Goal: Task Accomplishment & Management: Manage account settings

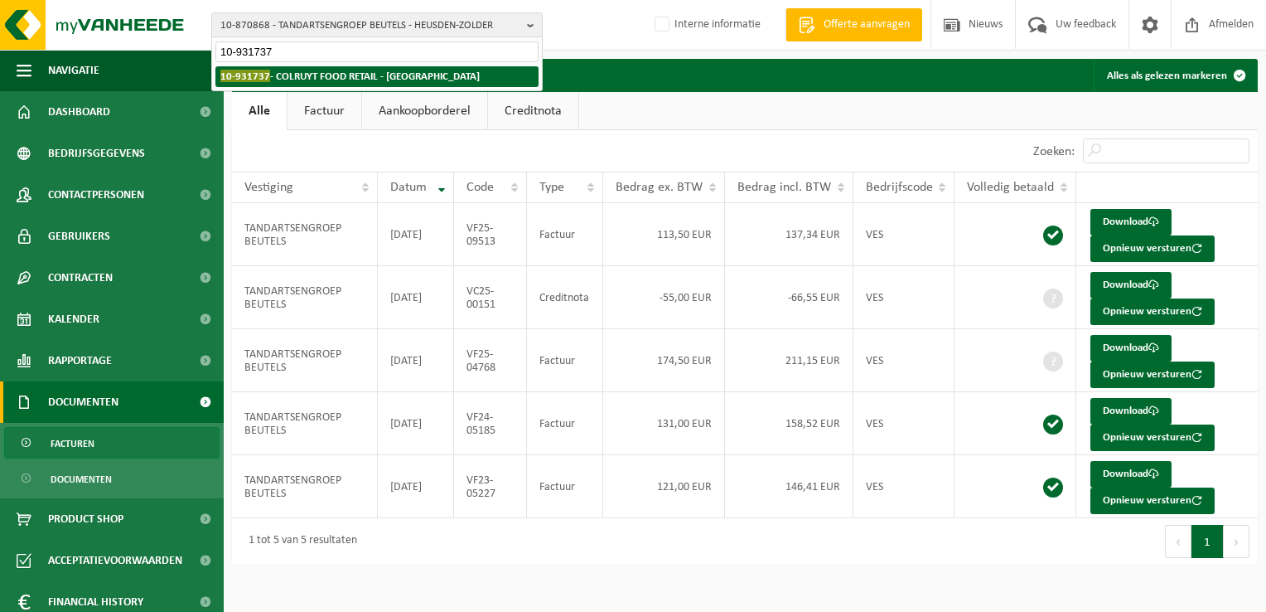
type input "10-931737"
click at [312, 79] on strong "10-931737 - COLRUYT FOOD RETAIL - HALLE" at bounding box center [349, 76] width 259 height 12
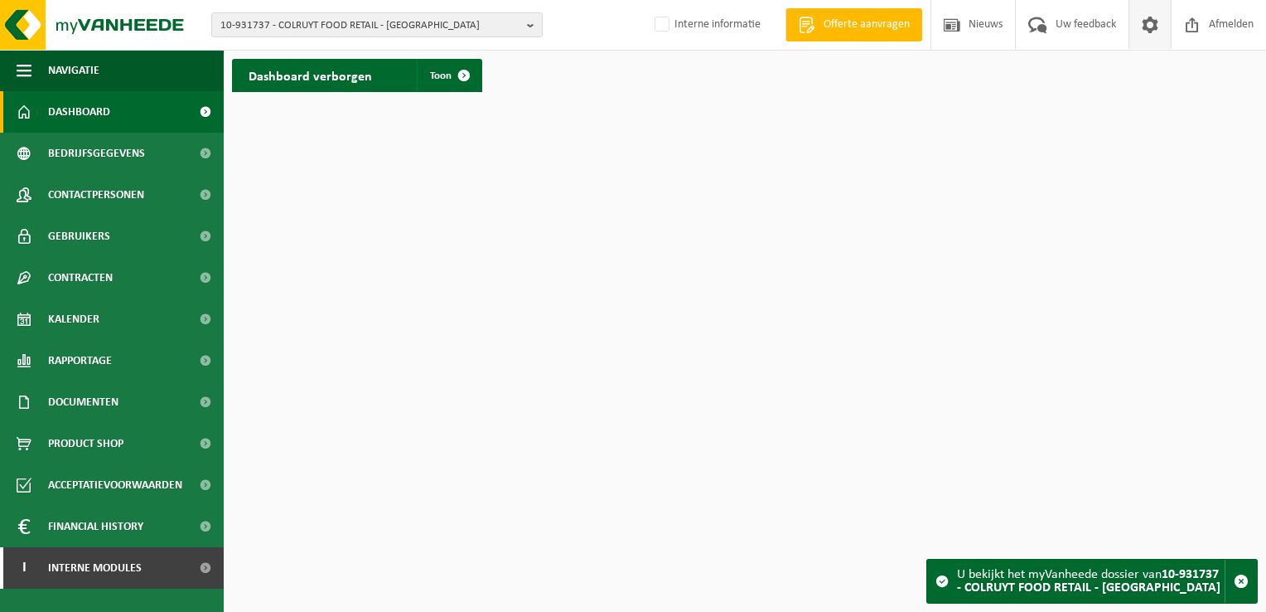
click at [1148, 27] on span at bounding box center [1150, 24] width 25 height 49
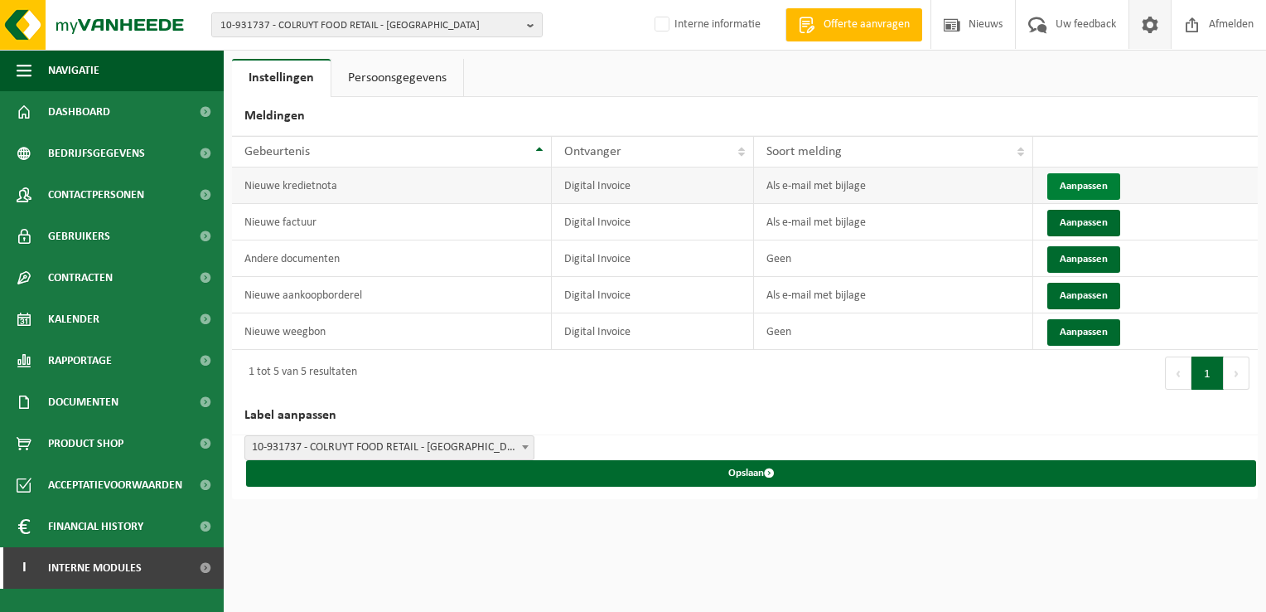
click at [1079, 184] on button "Aanpassen" at bounding box center [1084, 186] width 73 height 27
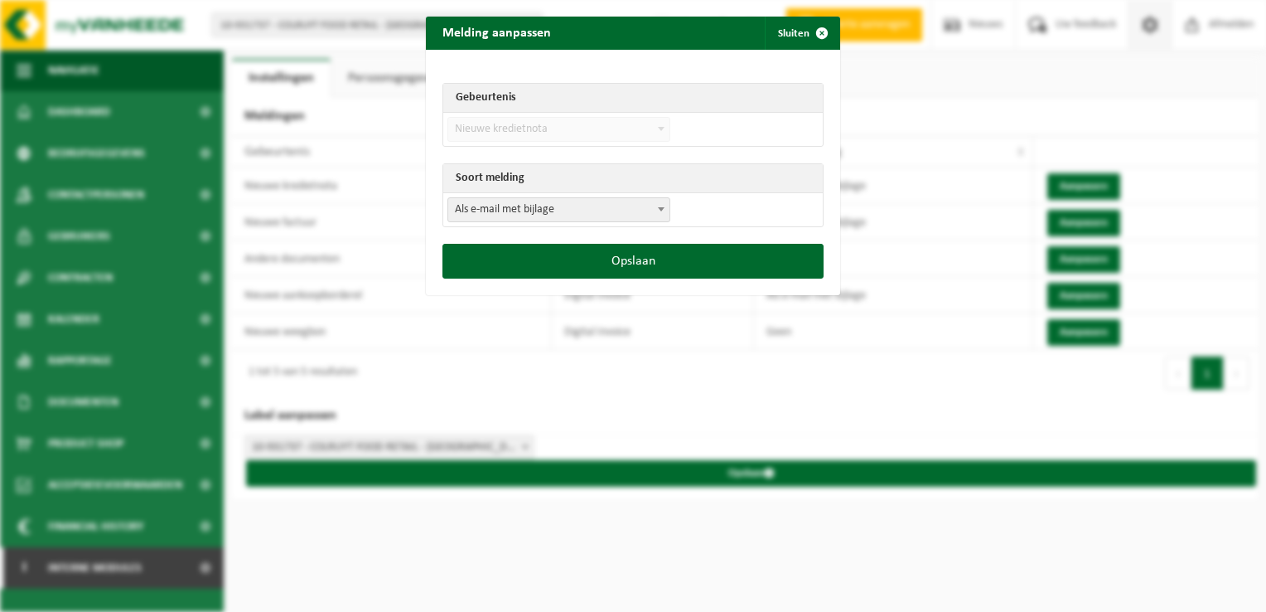
click at [559, 211] on span "Als e-mail met bijlage" at bounding box center [558, 209] width 221 height 23
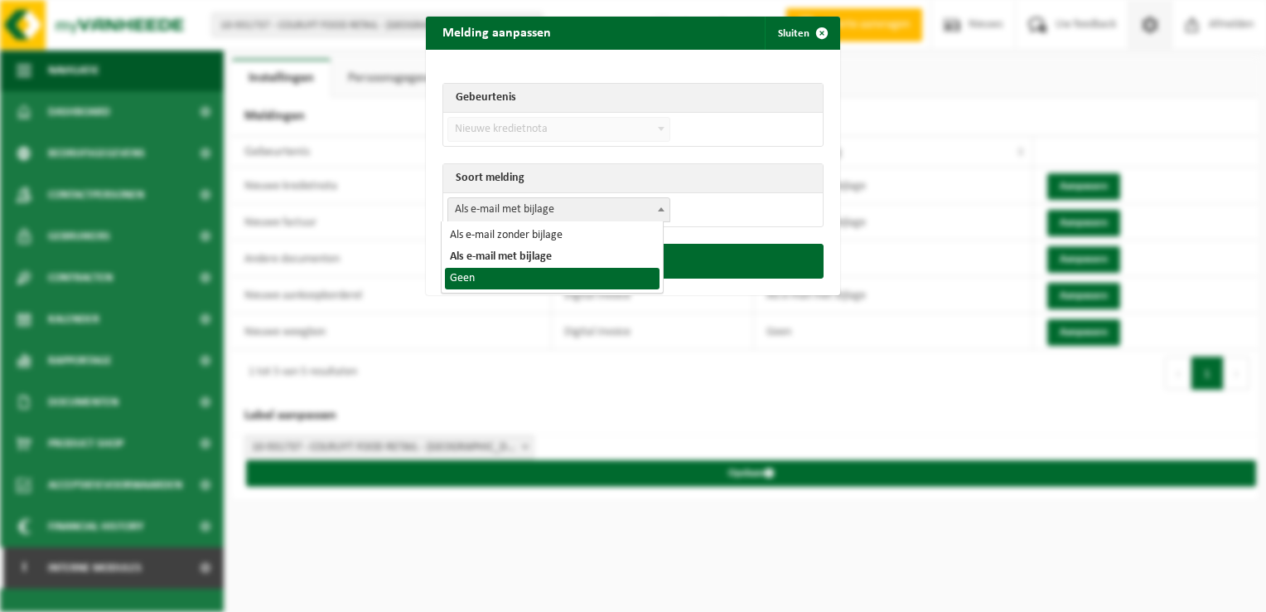
select select "1"
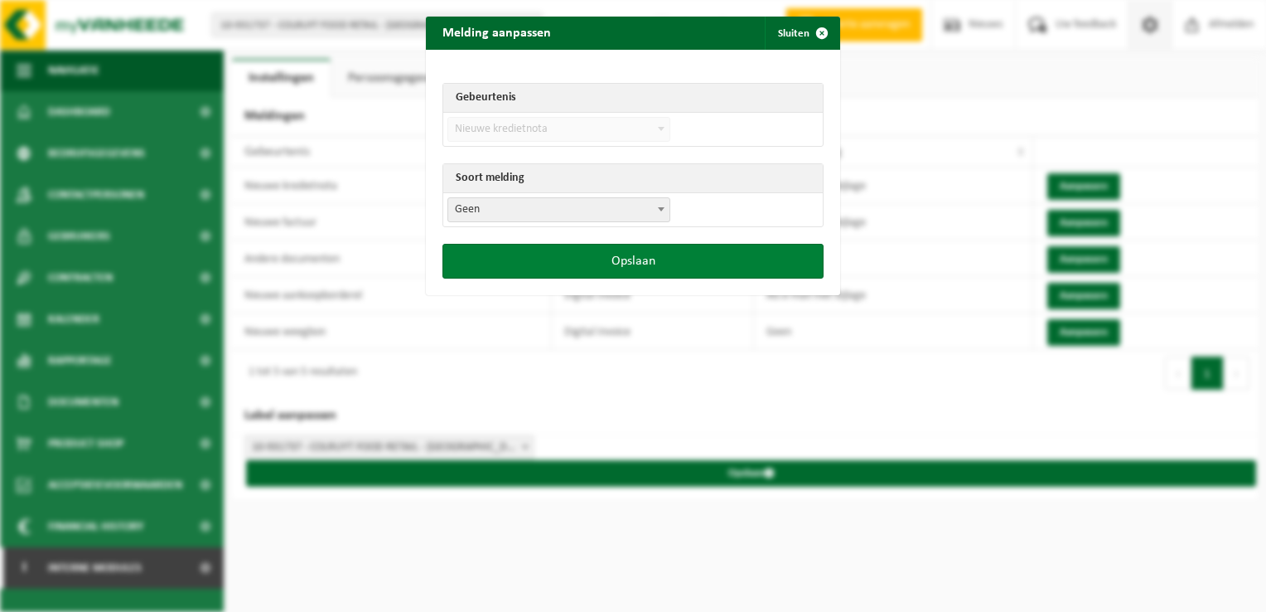
click at [572, 257] on button "Opslaan" at bounding box center [633, 261] width 381 height 35
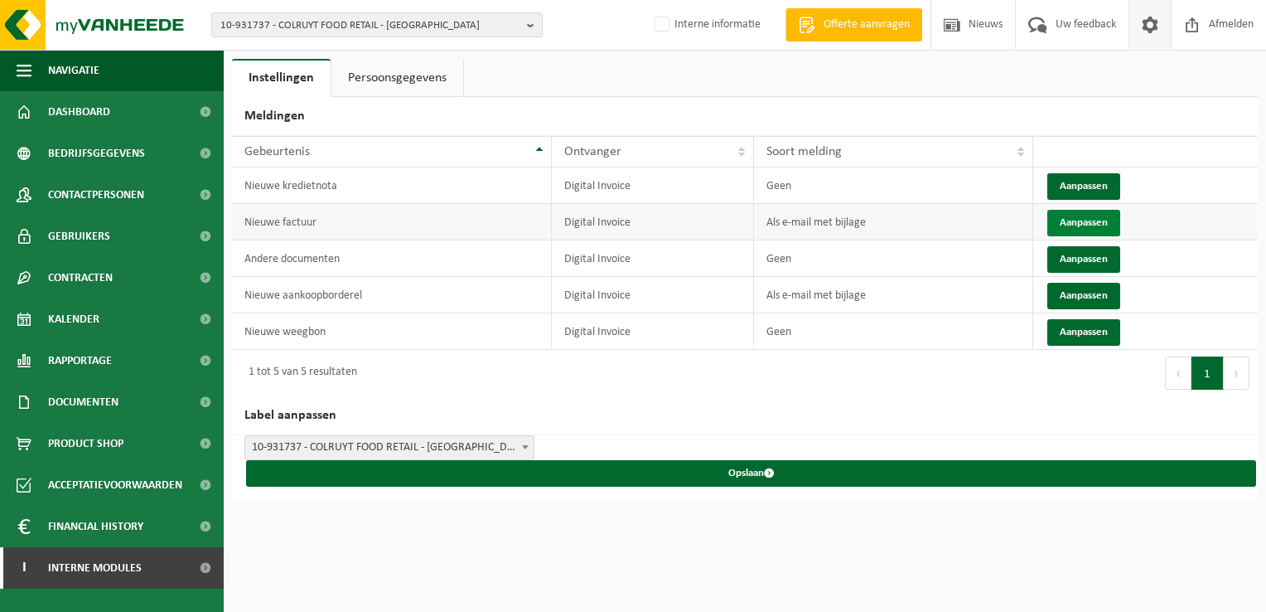
click at [1081, 230] on button "Aanpassen" at bounding box center [1084, 223] width 73 height 27
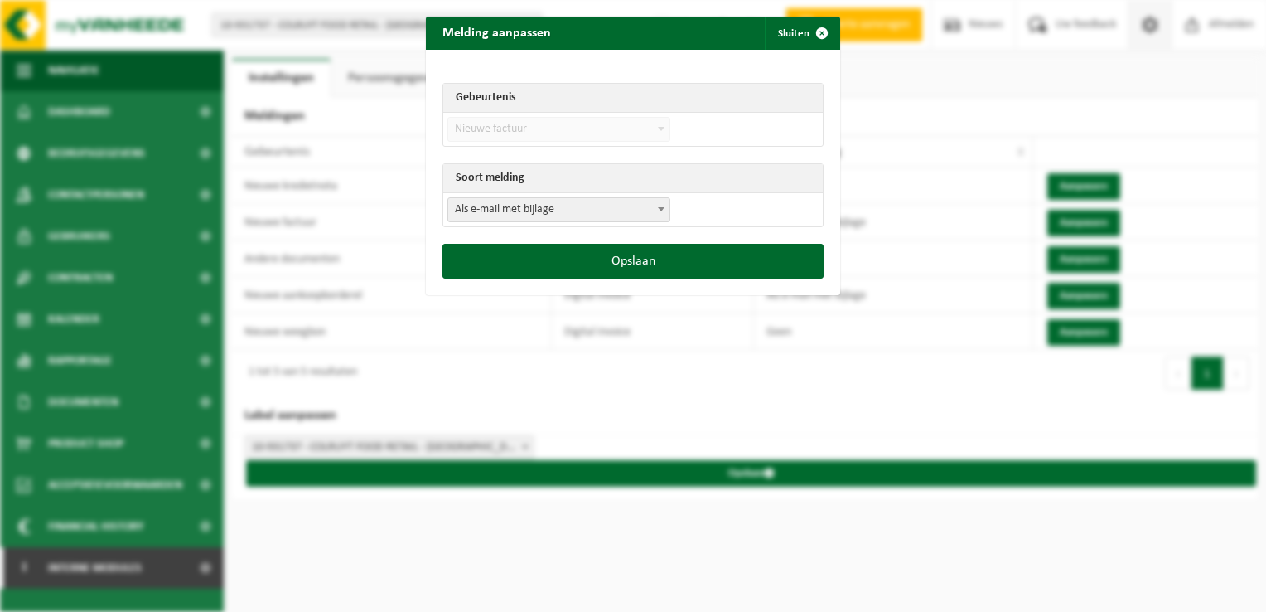
click at [559, 202] on span "Als e-mail met bijlage" at bounding box center [558, 209] width 221 height 23
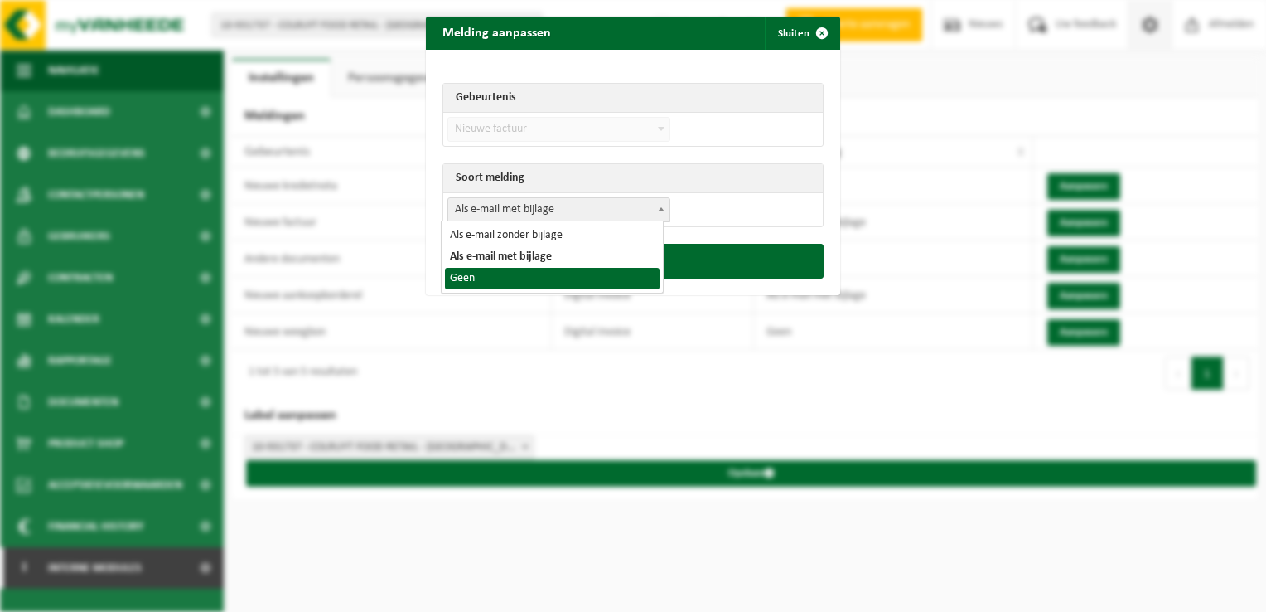
select select "1"
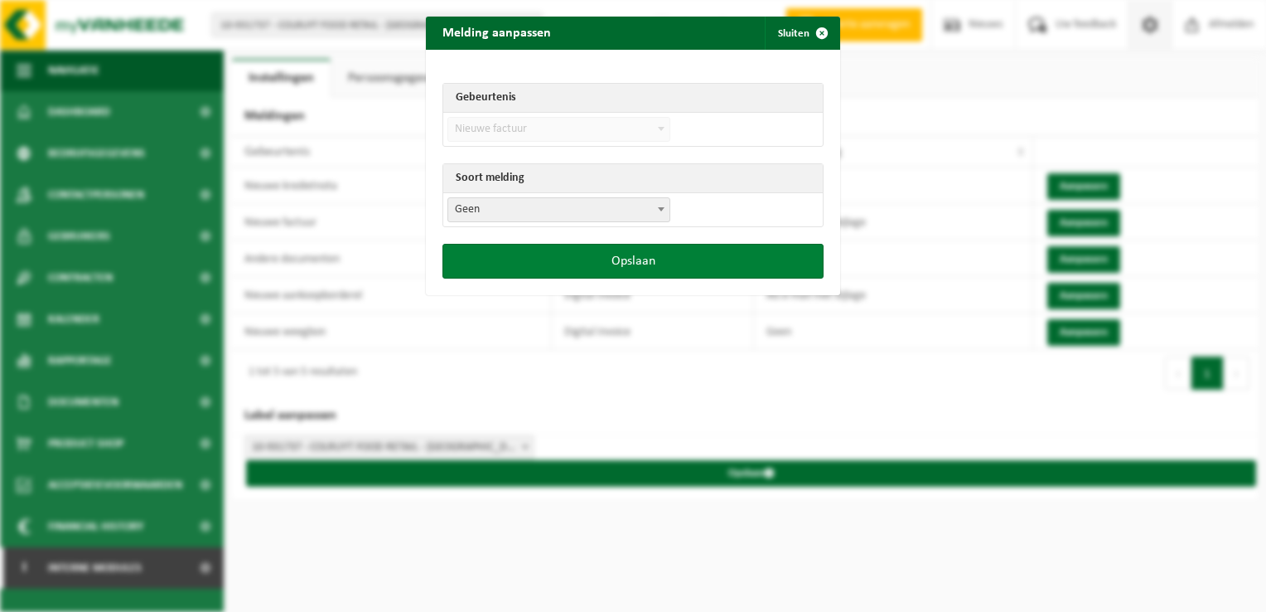
click at [634, 268] on button "Opslaan" at bounding box center [633, 261] width 381 height 35
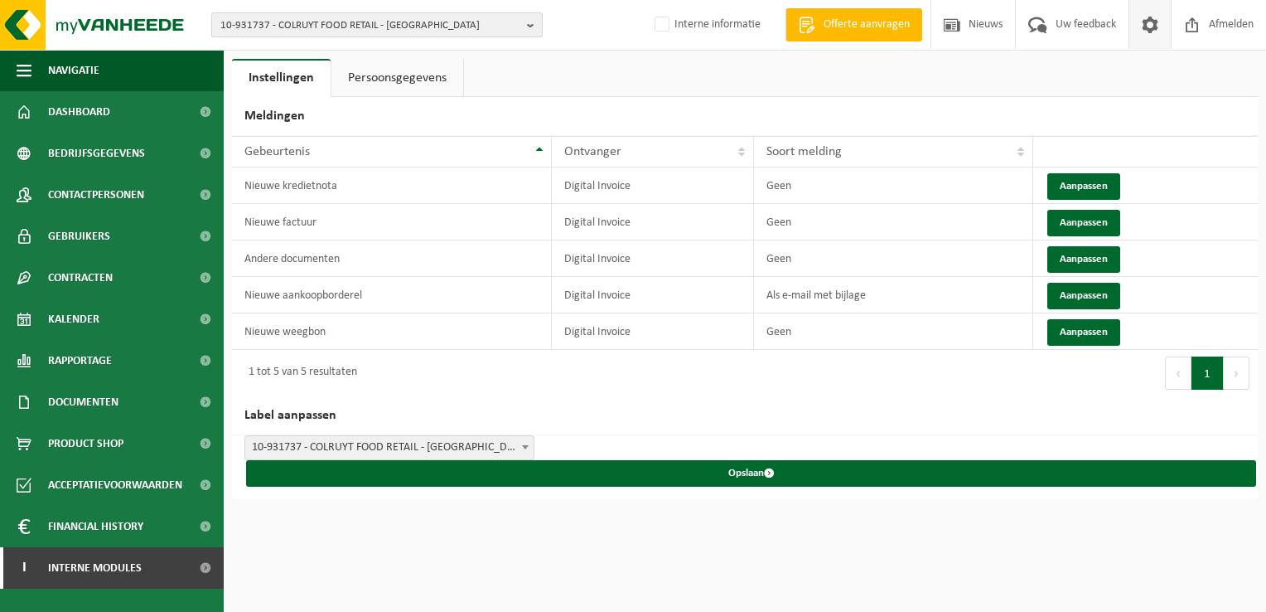
click at [269, 23] on span "10-931737 - COLRUYT FOOD RETAIL - HALLE" at bounding box center [370, 25] width 300 height 25
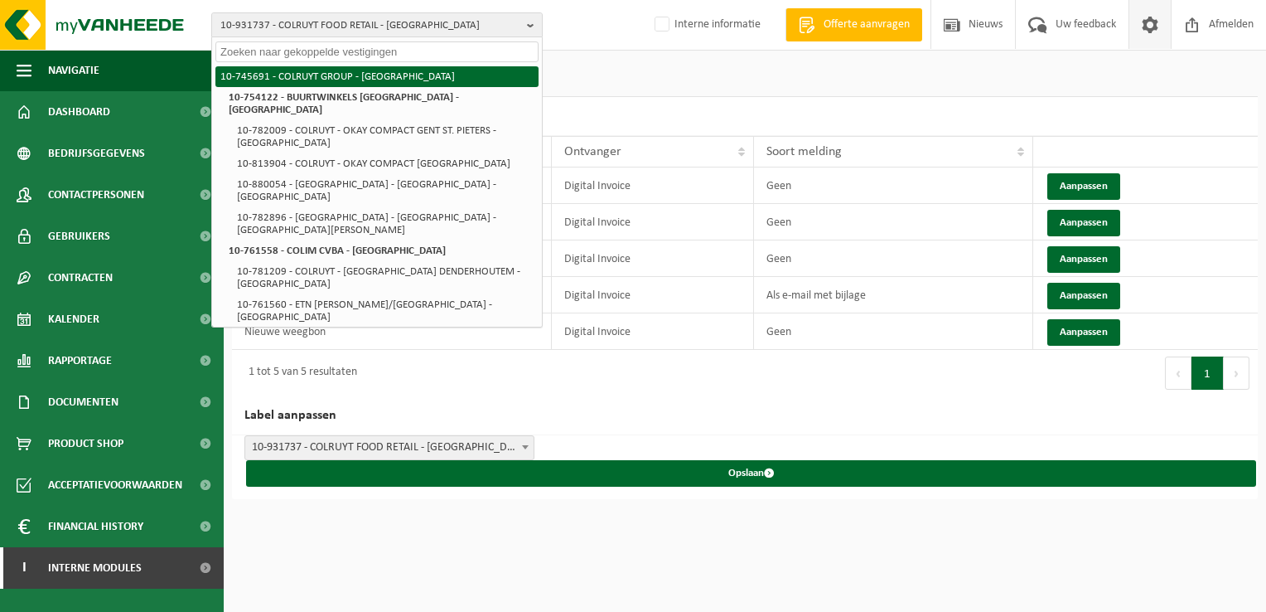
paste input "10-964676"
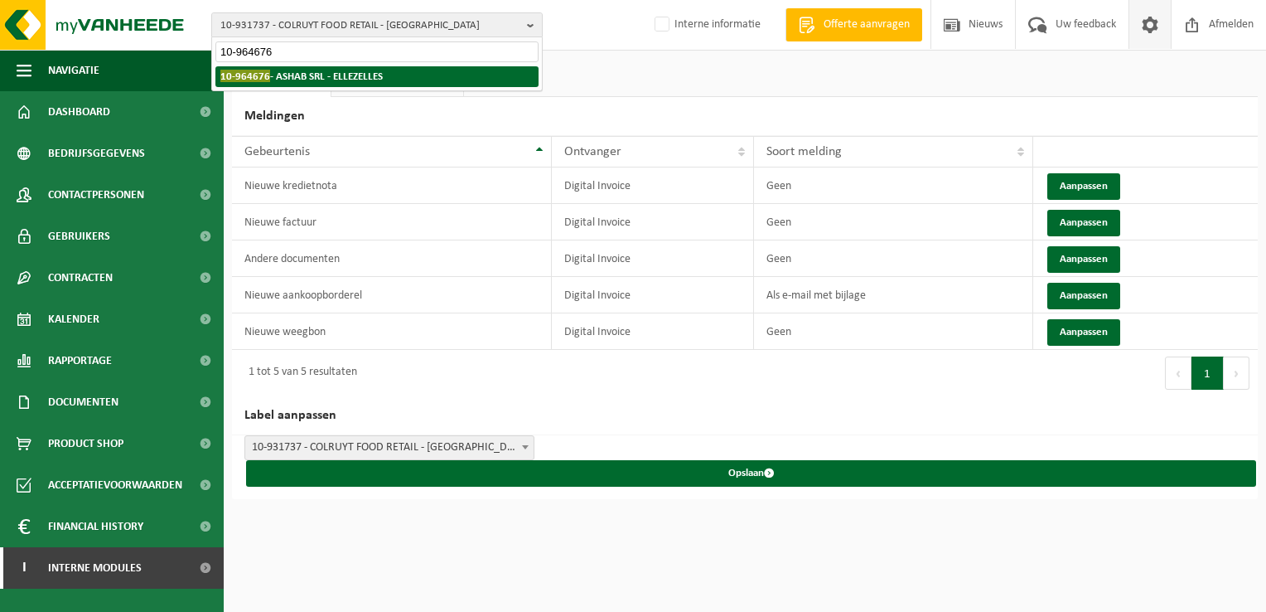
type input "10-964676"
click at [297, 75] on strong "10-964676 - ASHAB SRL - ELLEZELLES" at bounding box center [301, 76] width 162 height 12
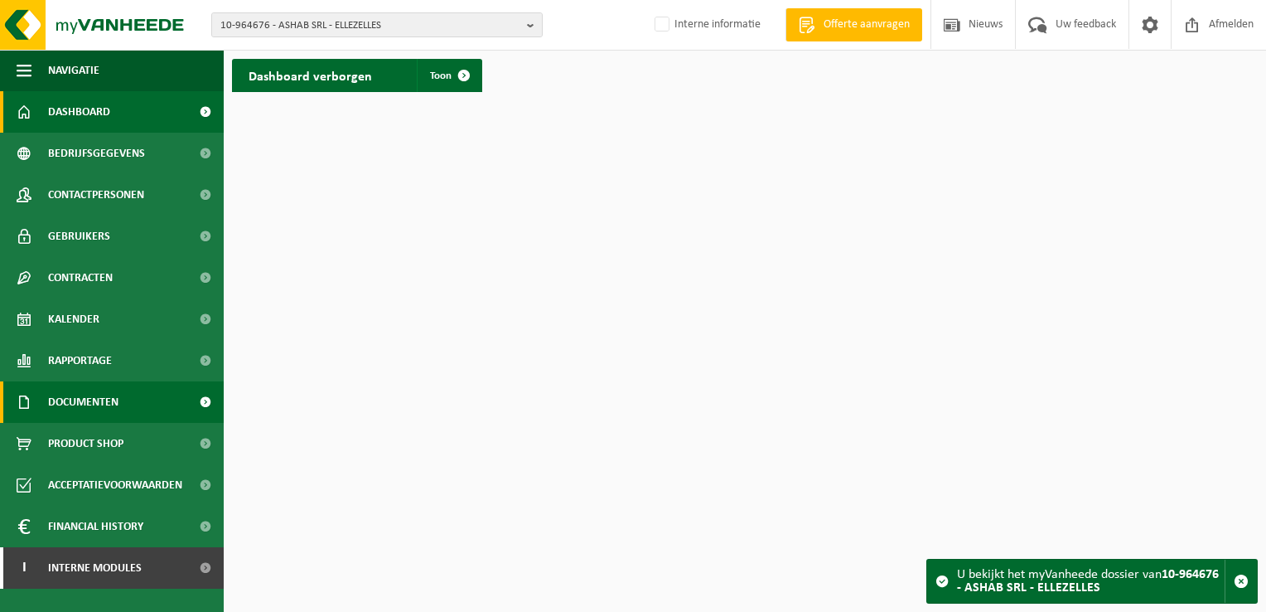
drag, startPoint x: 99, startPoint y: 398, endPoint x: 106, endPoint y: 404, distance: 9.4
click at [99, 398] on span "Documenten" at bounding box center [83, 401] width 70 height 41
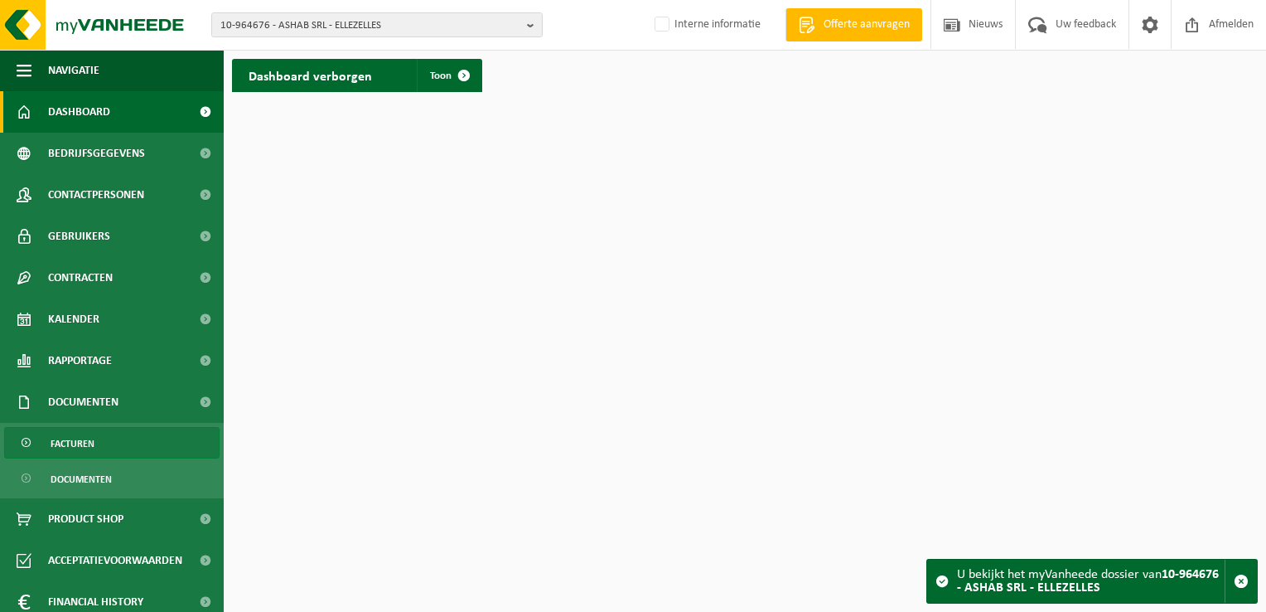
click at [121, 439] on link "Facturen" at bounding box center [111, 442] width 215 height 31
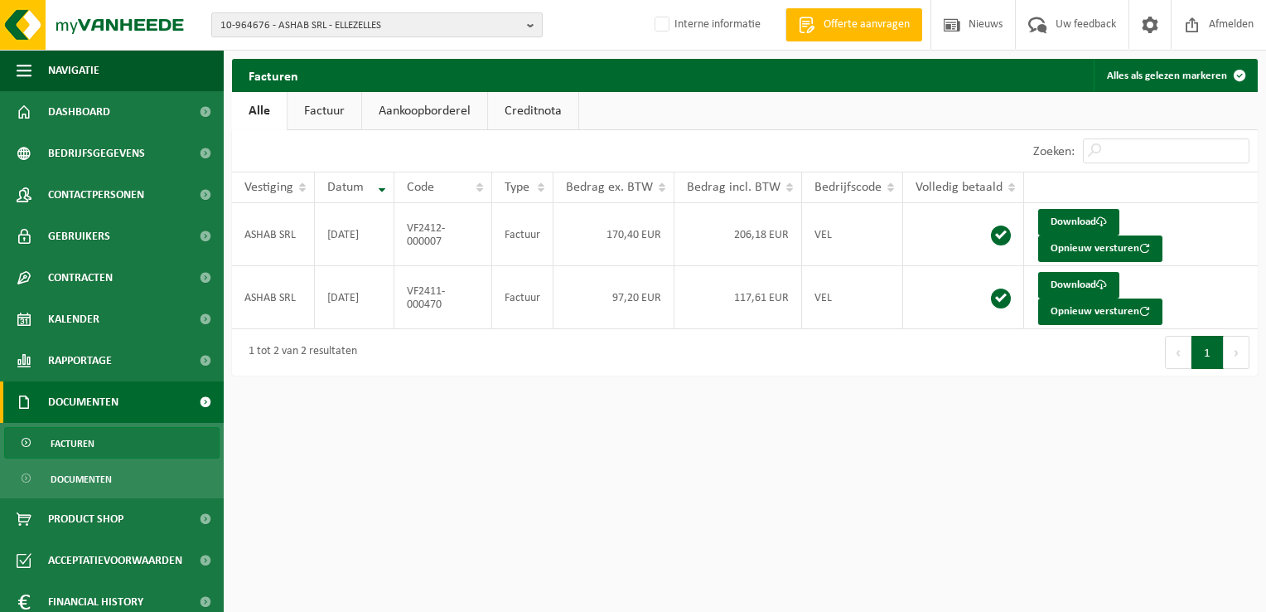
click at [294, 15] on span "10-964676 - ASHAB SRL - ELLEZELLES" at bounding box center [370, 25] width 300 height 25
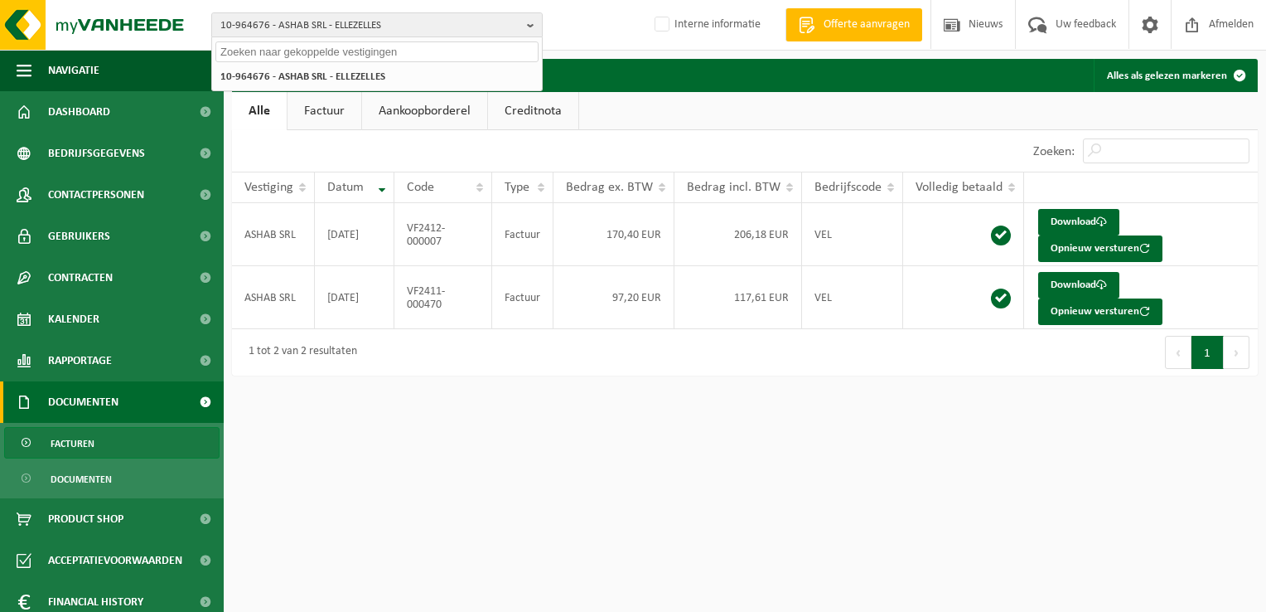
paste input "10-964676"
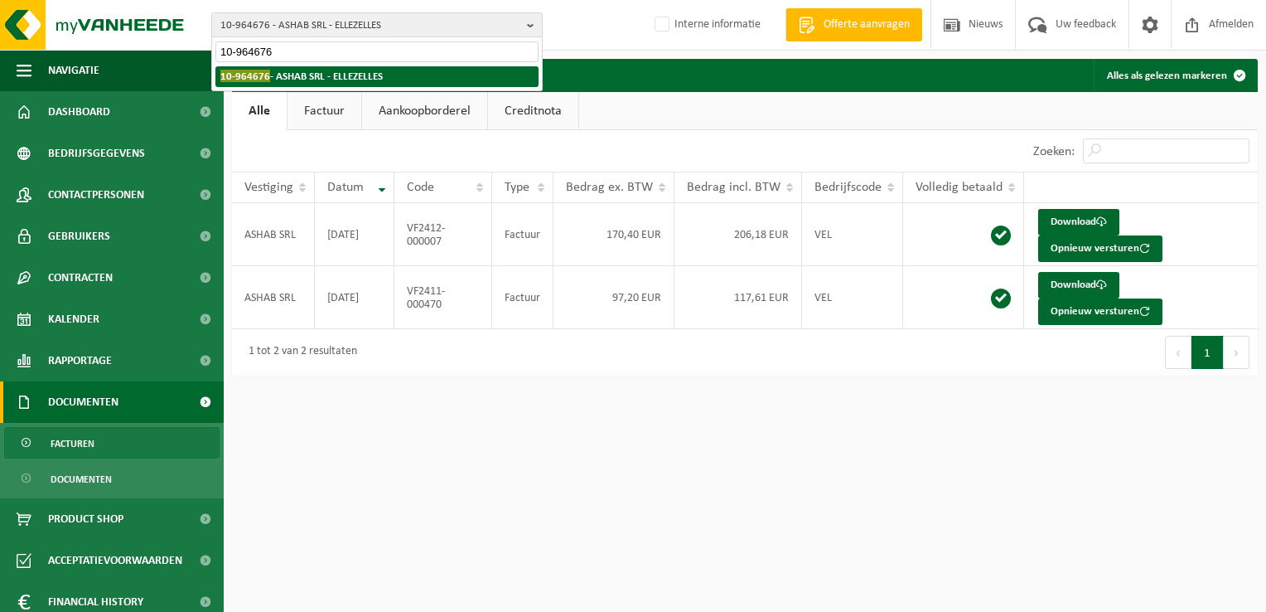
type input "10-964676"
click at [306, 80] on strong "10-964676 - ASHAB SRL - ELLEZELLES" at bounding box center [301, 76] width 162 height 12
click at [278, 75] on strong "10-964676 - ASHAB SRL - ELLEZELLES" at bounding box center [301, 76] width 162 height 12
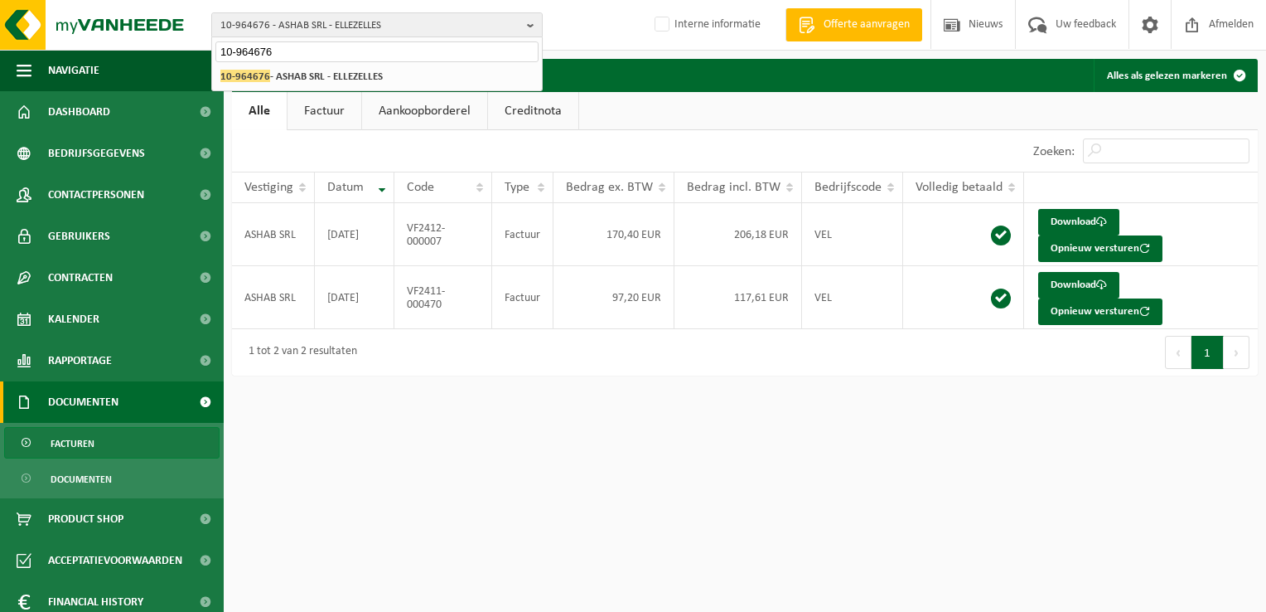
click at [96, 438] on link "Facturen" at bounding box center [111, 442] width 215 height 31
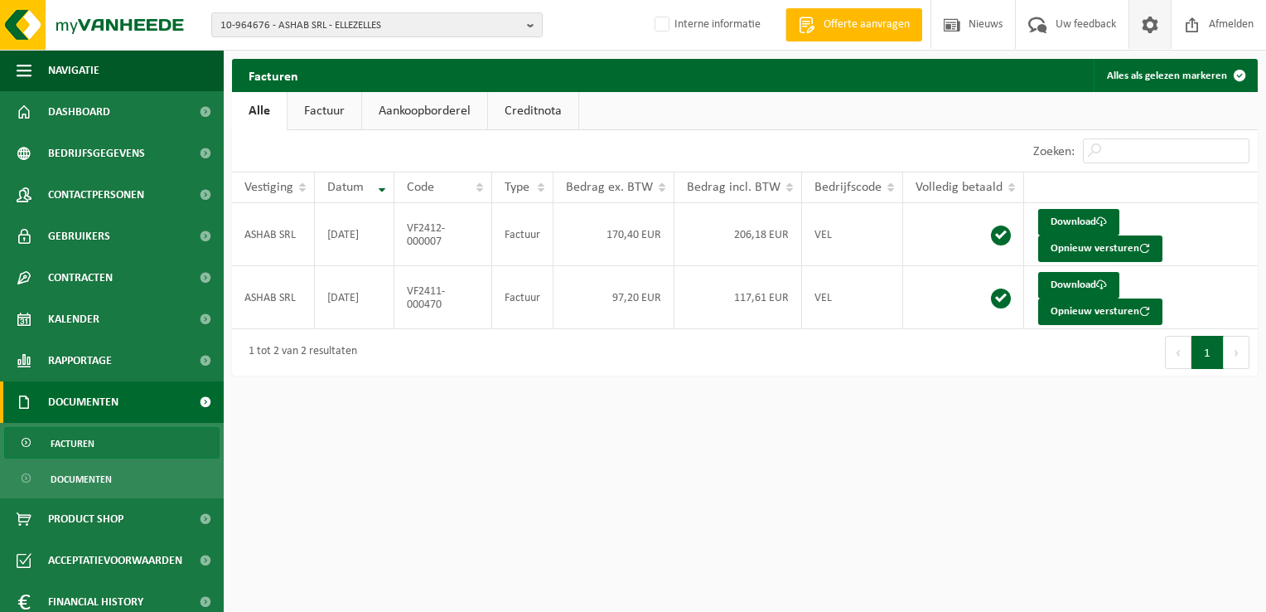
click at [1148, 17] on span at bounding box center [1150, 24] width 25 height 49
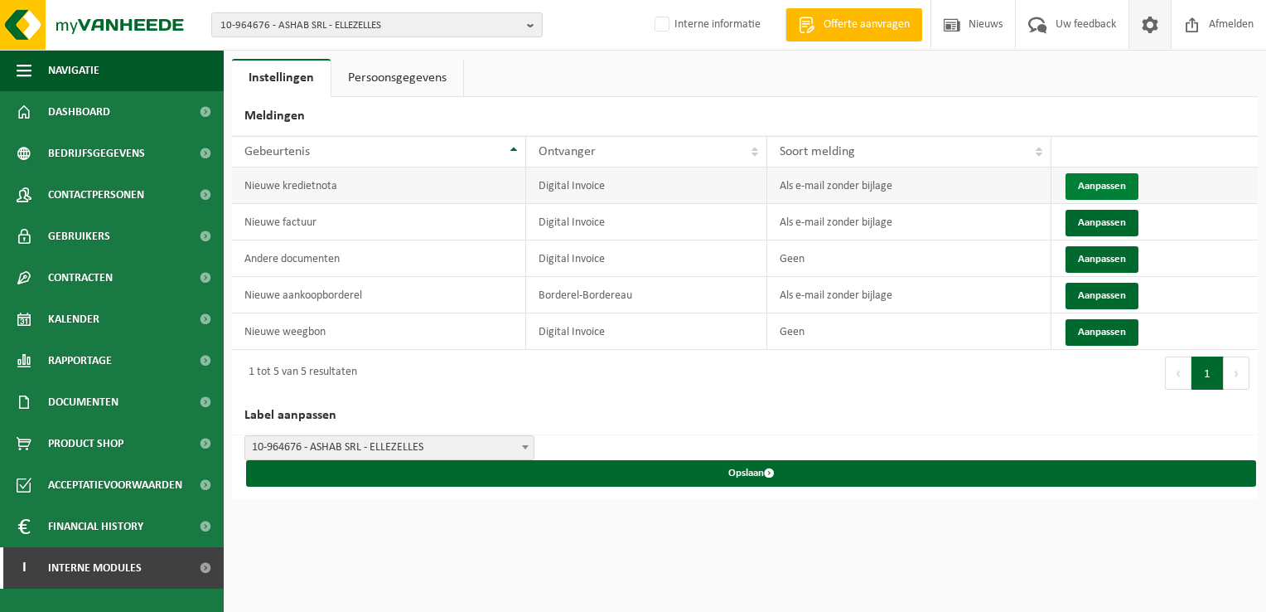
click at [1095, 188] on button "Aanpassen" at bounding box center [1102, 186] width 73 height 27
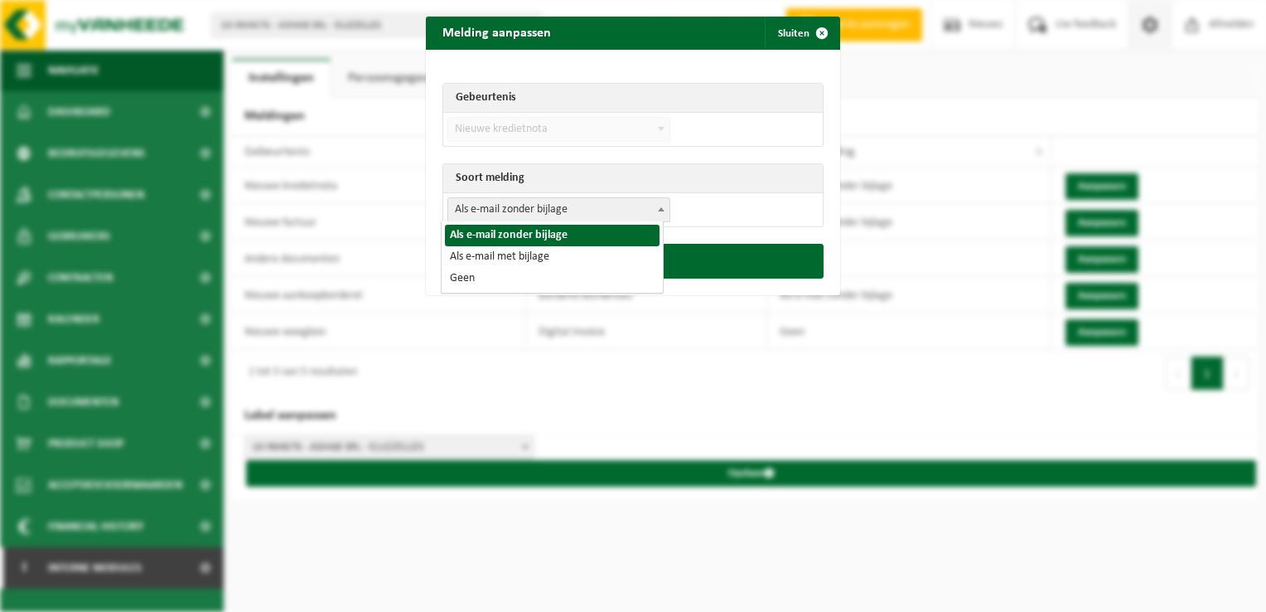
click at [514, 216] on span "Als e-mail zonder bijlage" at bounding box center [558, 209] width 221 height 23
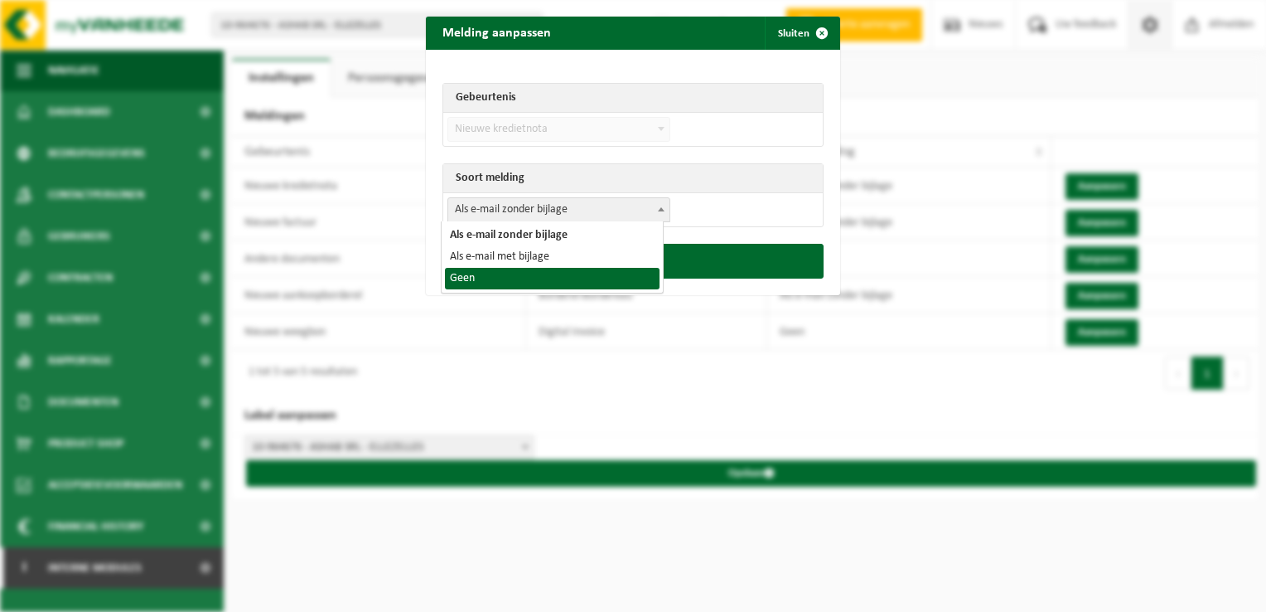
select select "1"
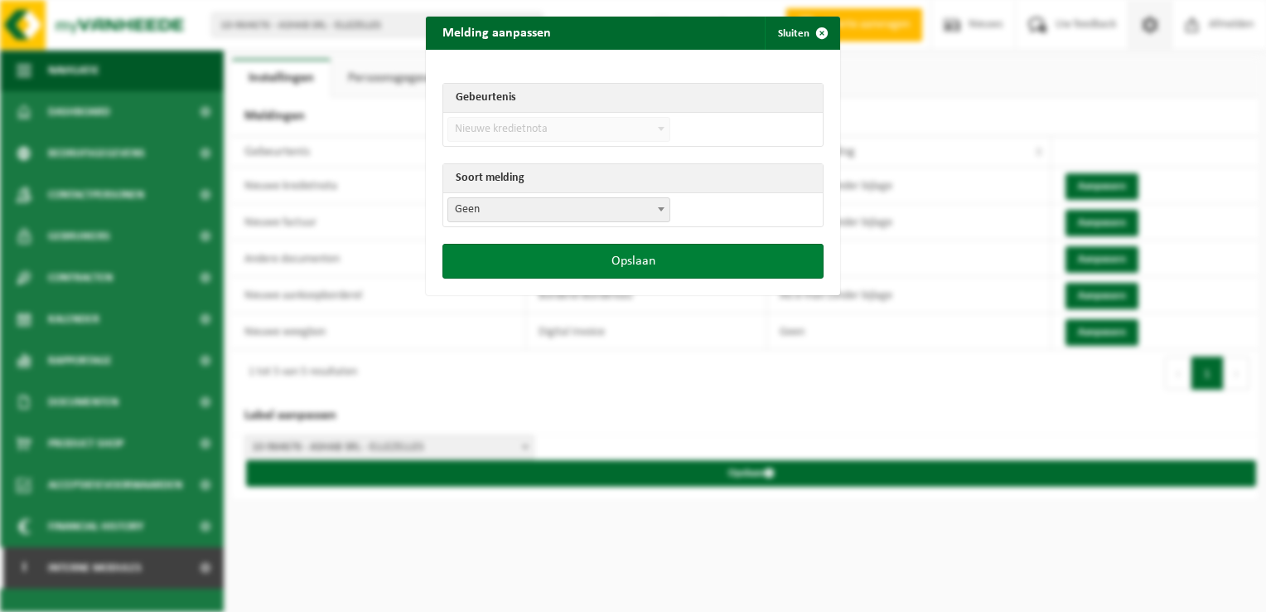
click at [622, 254] on button "Opslaan" at bounding box center [633, 261] width 381 height 35
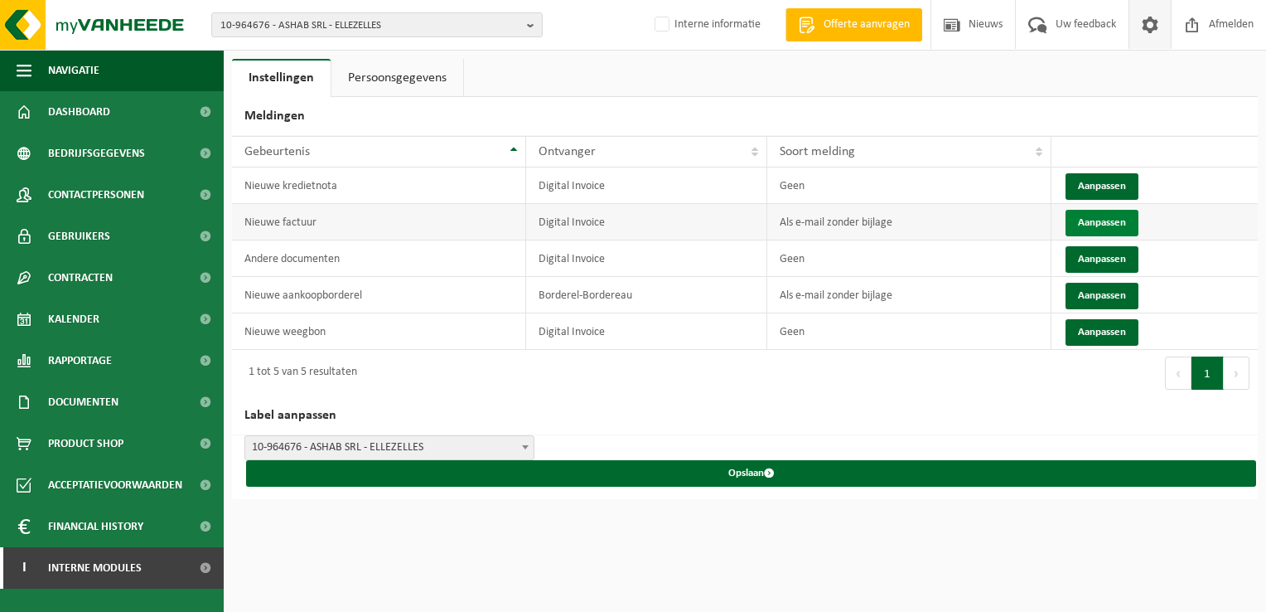
click at [1124, 225] on button "Aanpassen" at bounding box center [1102, 223] width 73 height 27
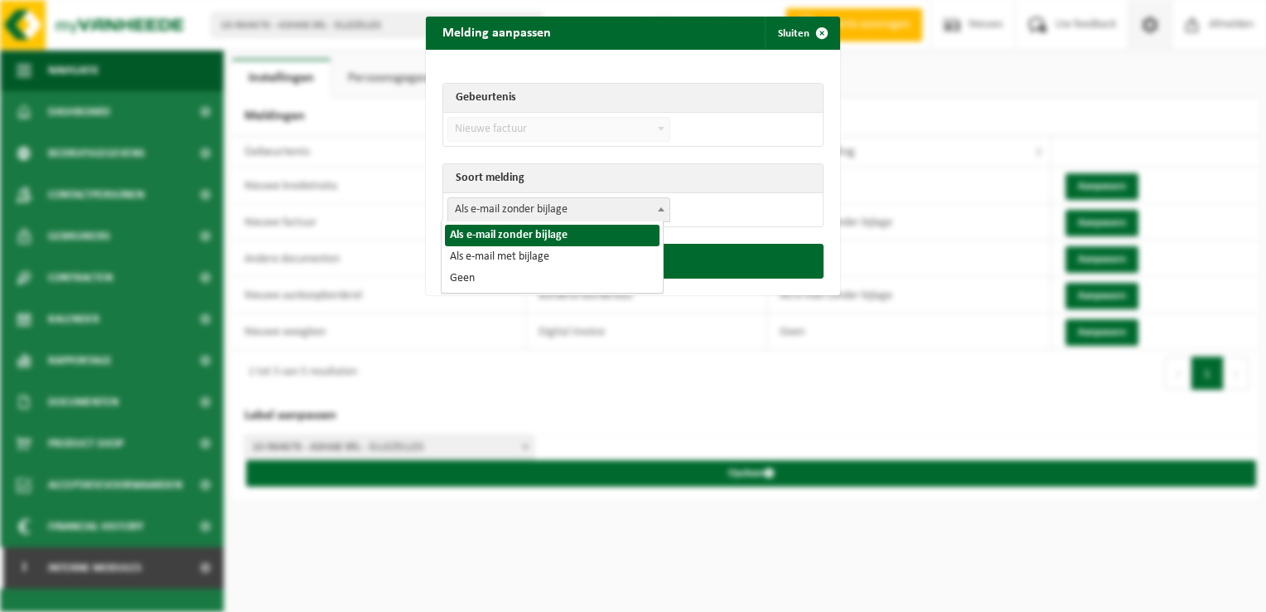
click at [560, 214] on span "Als e-mail zonder bijlage" at bounding box center [558, 209] width 221 height 23
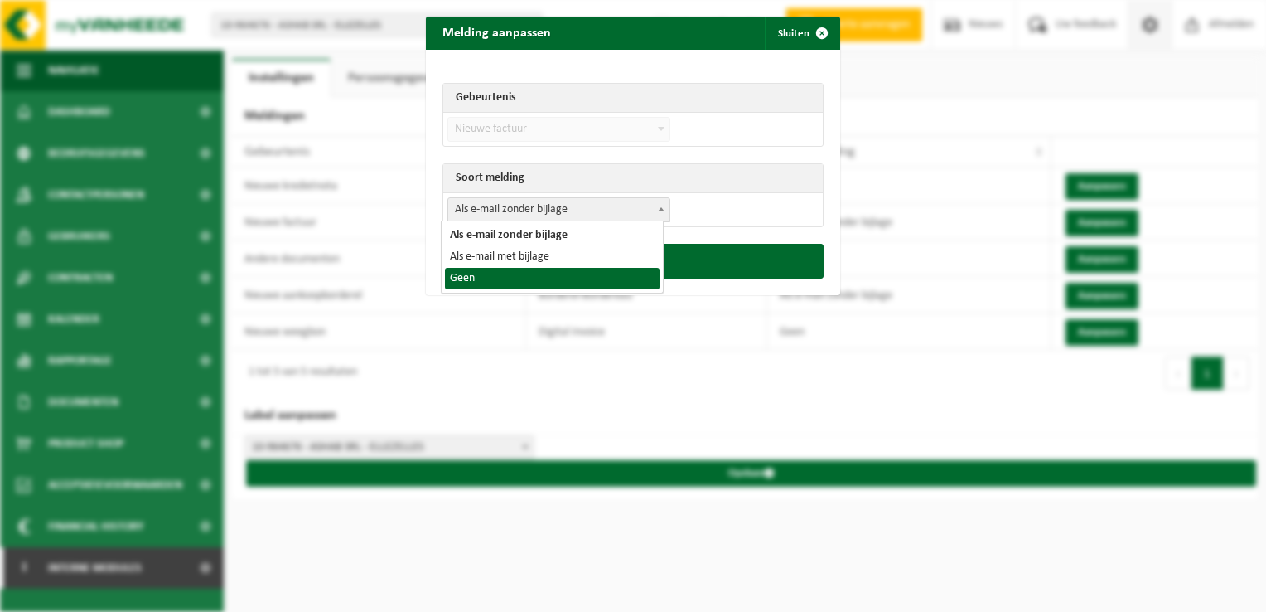
select select "1"
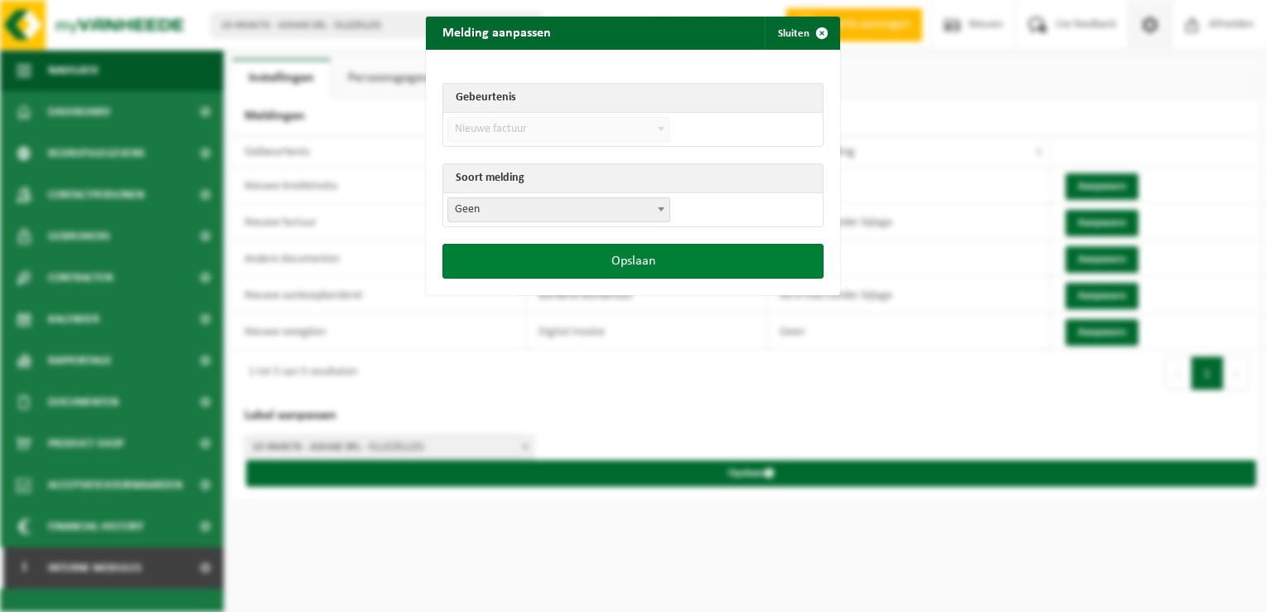
click at [626, 261] on button "Opslaan" at bounding box center [633, 261] width 381 height 35
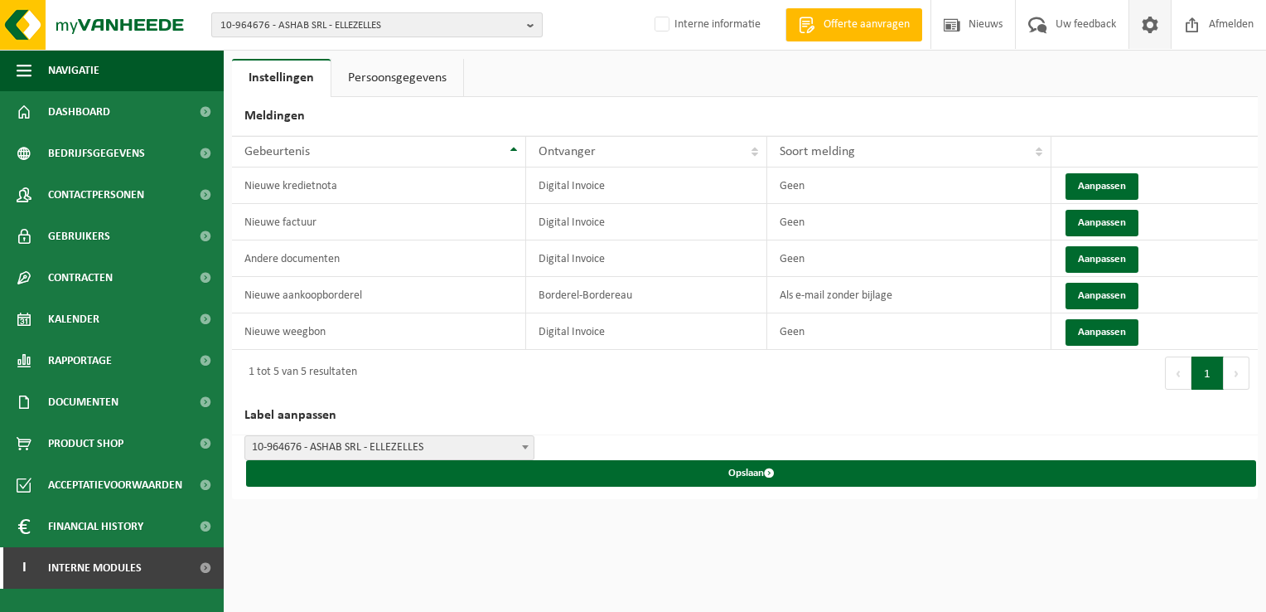
click at [293, 23] on span "10-964676 - ASHAB SRL - ELLEZELLES" at bounding box center [370, 25] width 300 height 25
paste input "10-763701"
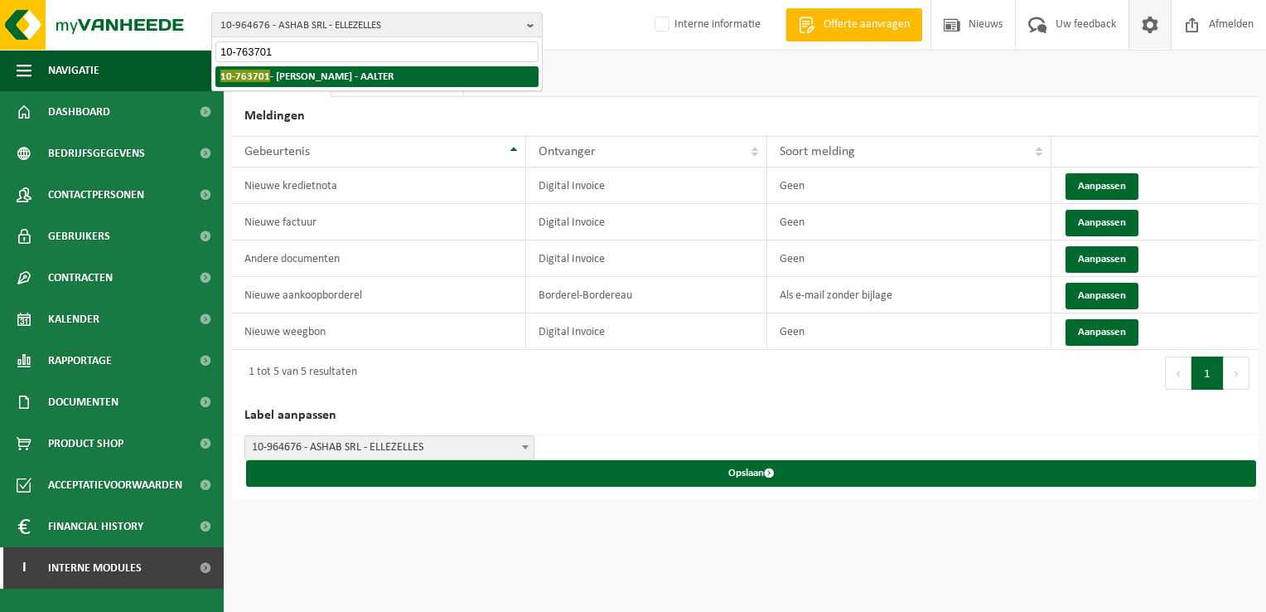
type input "10-763701"
click at [299, 80] on strong "10-763701 - CHOCOLATERIE KRISLEY - AALTER" at bounding box center [306, 76] width 173 height 12
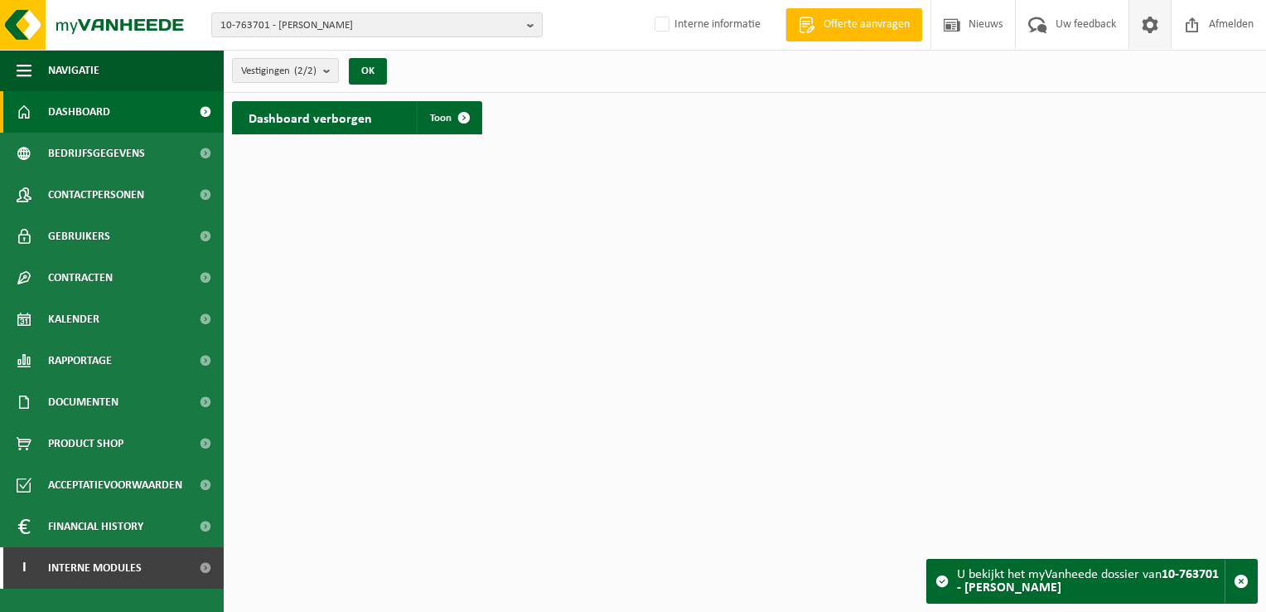
click at [1144, 27] on span at bounding box center [1150, 24] width 25 height 49
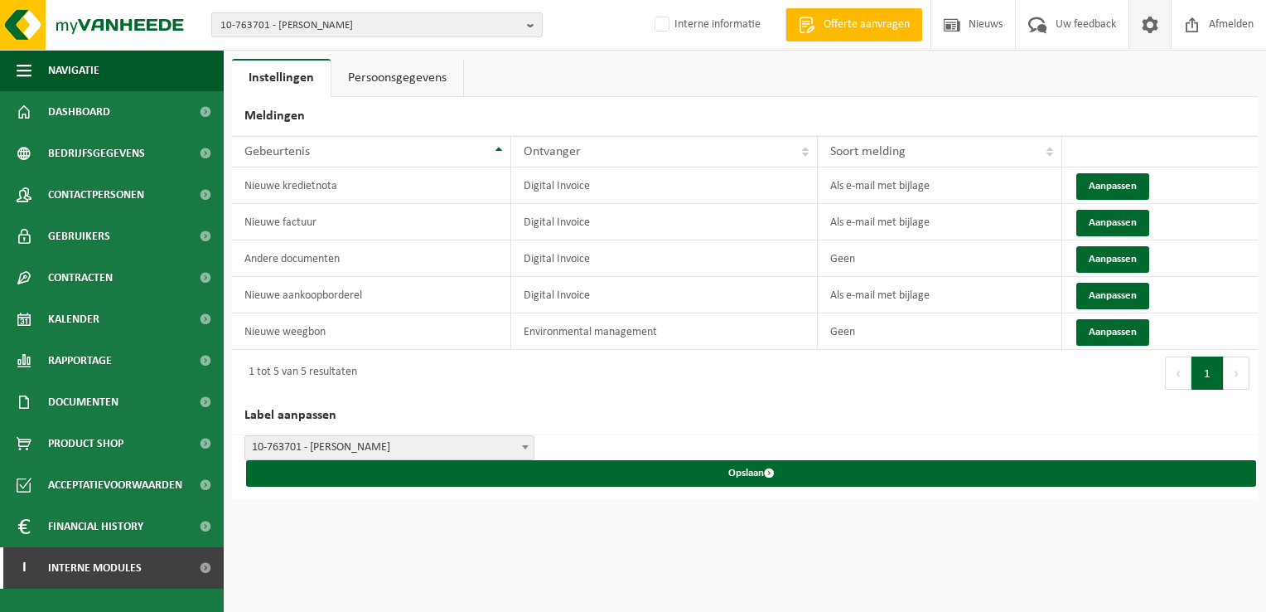
click at [295, 23] on span "10-763701 - [PERSON_NAME]" at bounding box center [370, 25] width 300 height 25
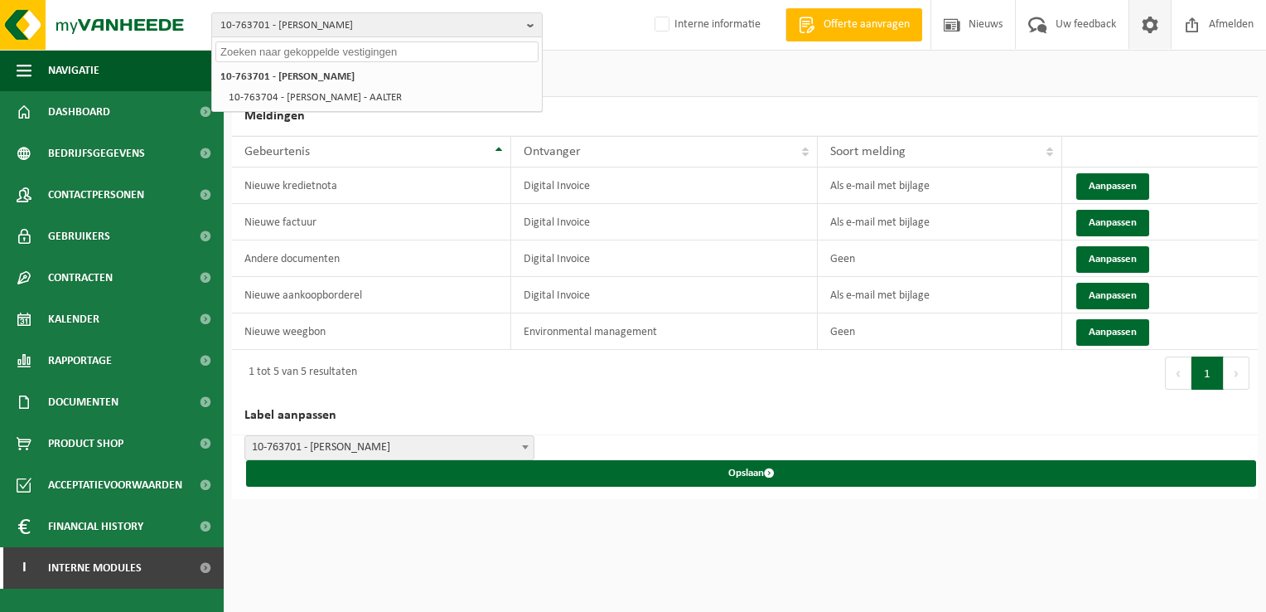
click at [1142, 25] on span at bounding box center [1150, 24] width 25 height 49
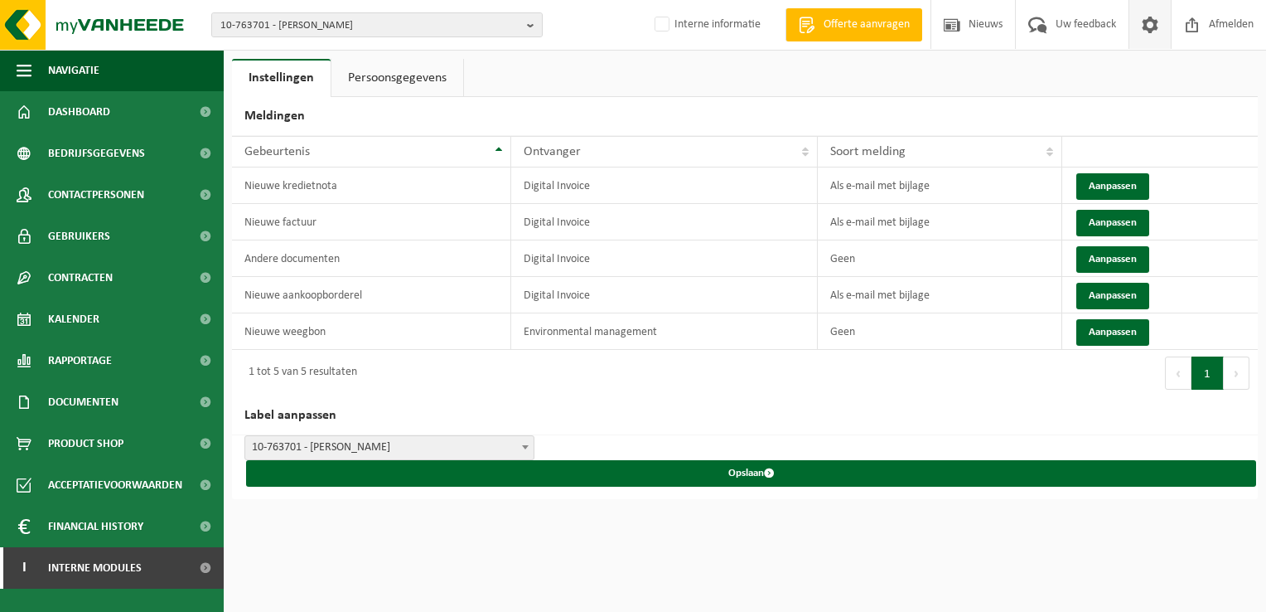
click at [1142, 25] on span at bounding box center [1150, 24] width 25 height 49
click at [1091, 188] on button "Aanpassen" at bounding box center [1113, 186] width 73 height 27
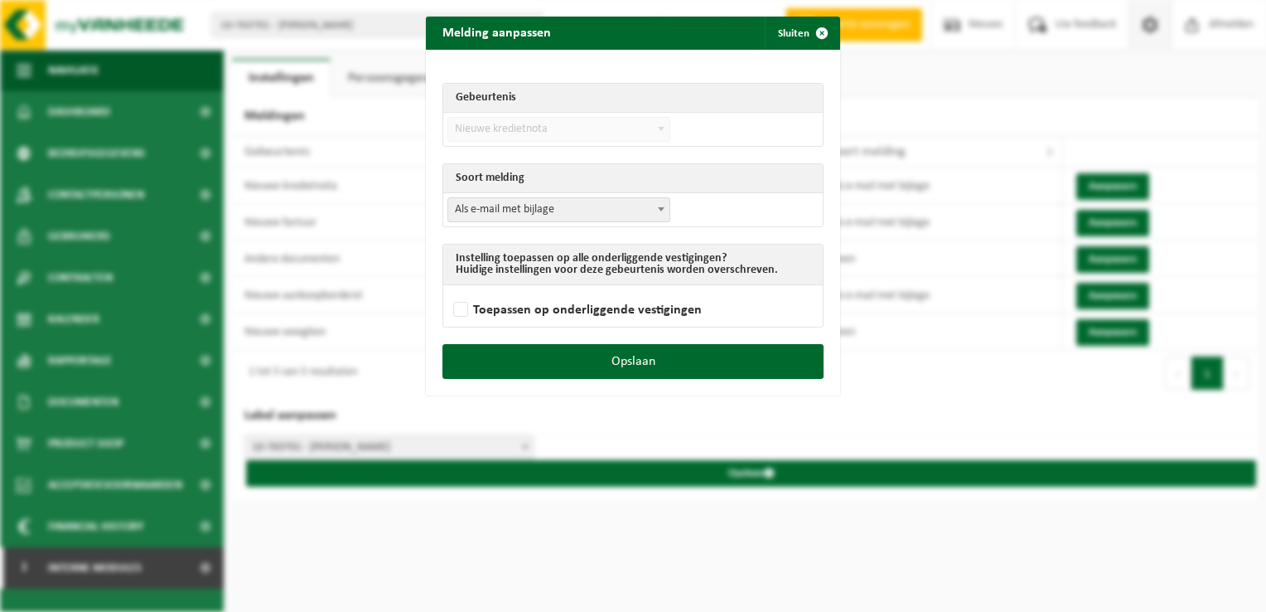
click at [553, 201] on span "Als e-mail met bijlage" at bounding box center [558, 209] width 221 height 23
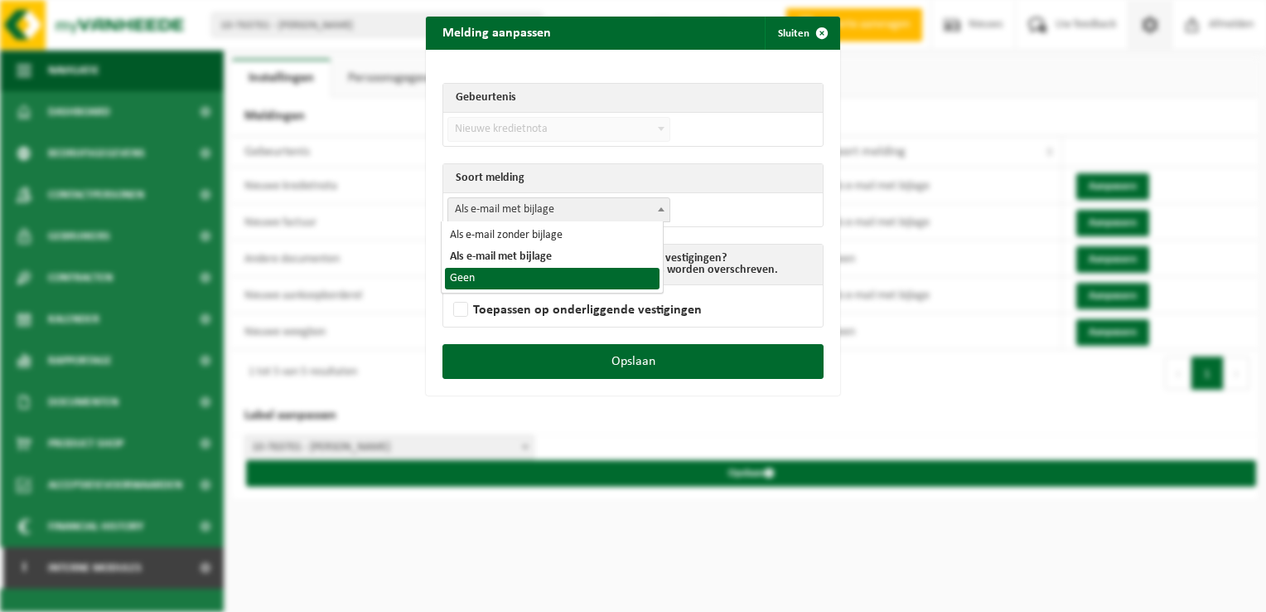
select select "1"
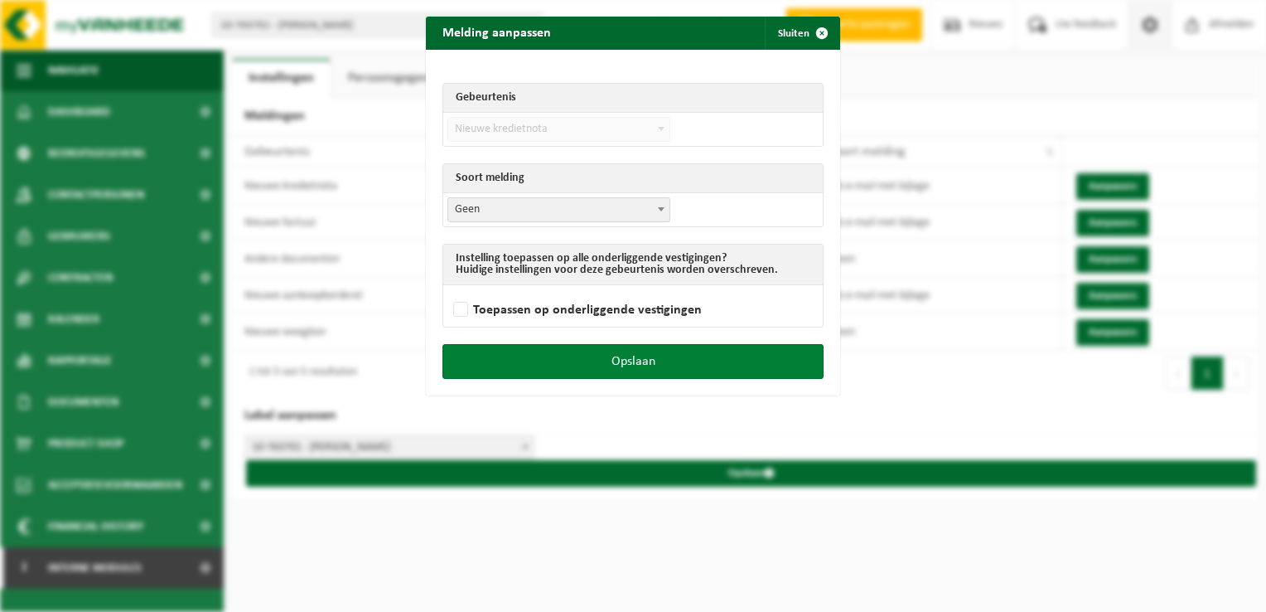
drag, startPoint x: 650, startPoint y: 356, endPoint x: 753, endPoint y: 336, distance: 104.8
click at [650, 356] on button "Opslaan" at bounding box center [633, 361] width 381 height 35
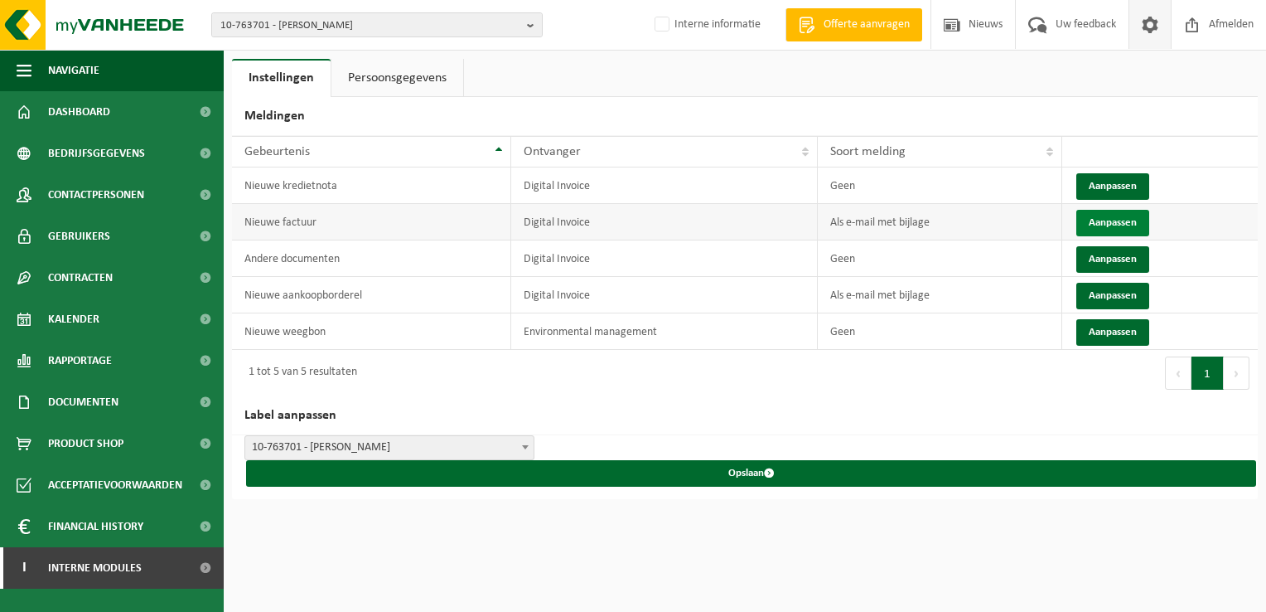
click at [1121, 218] on button "Aanpassen" at bounding box center [1113, 223] width 73 height 27
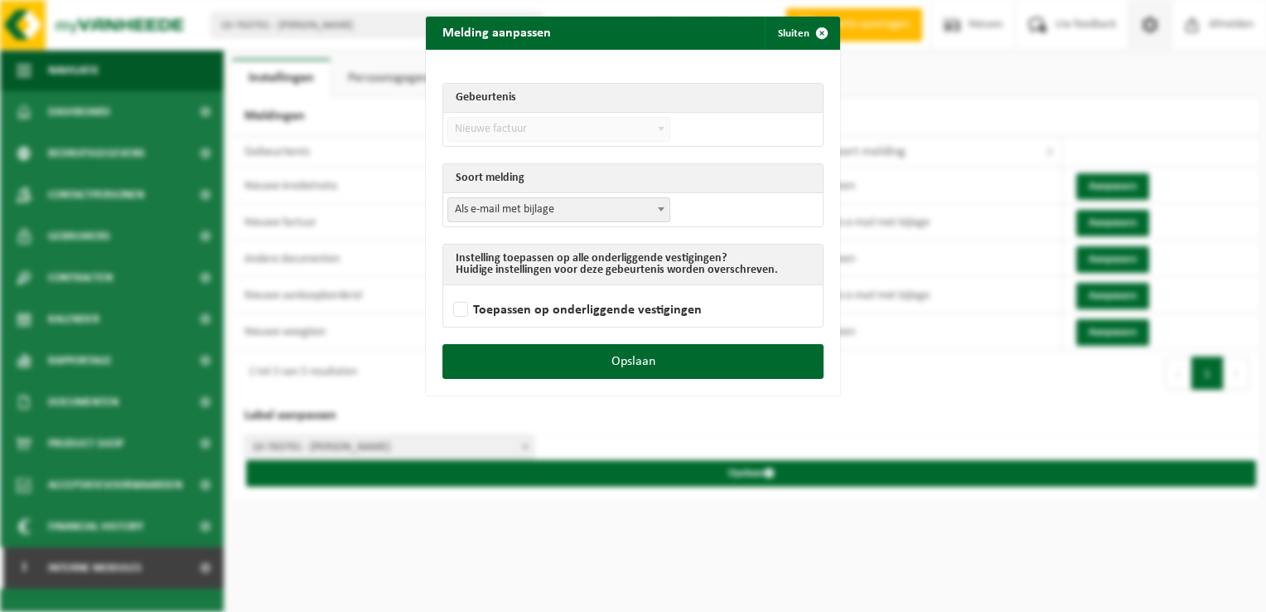
click at [508, 208] on span "Als e-mail met bijlage" at bounding box center [558, 209] width 221 height 23
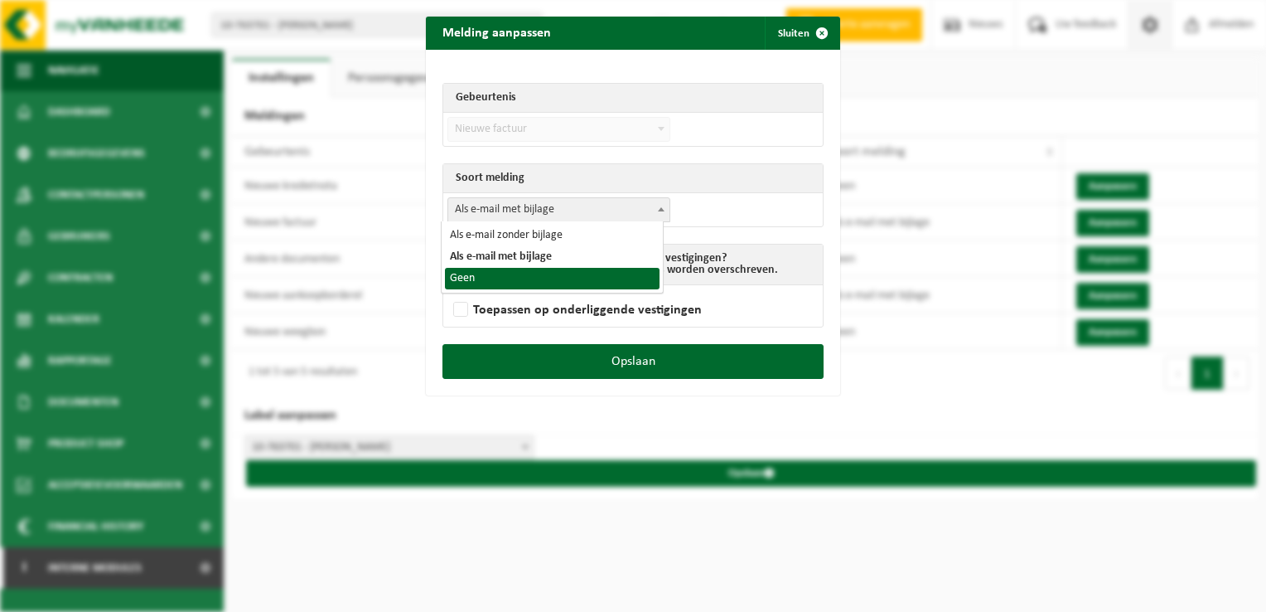
select select "1"
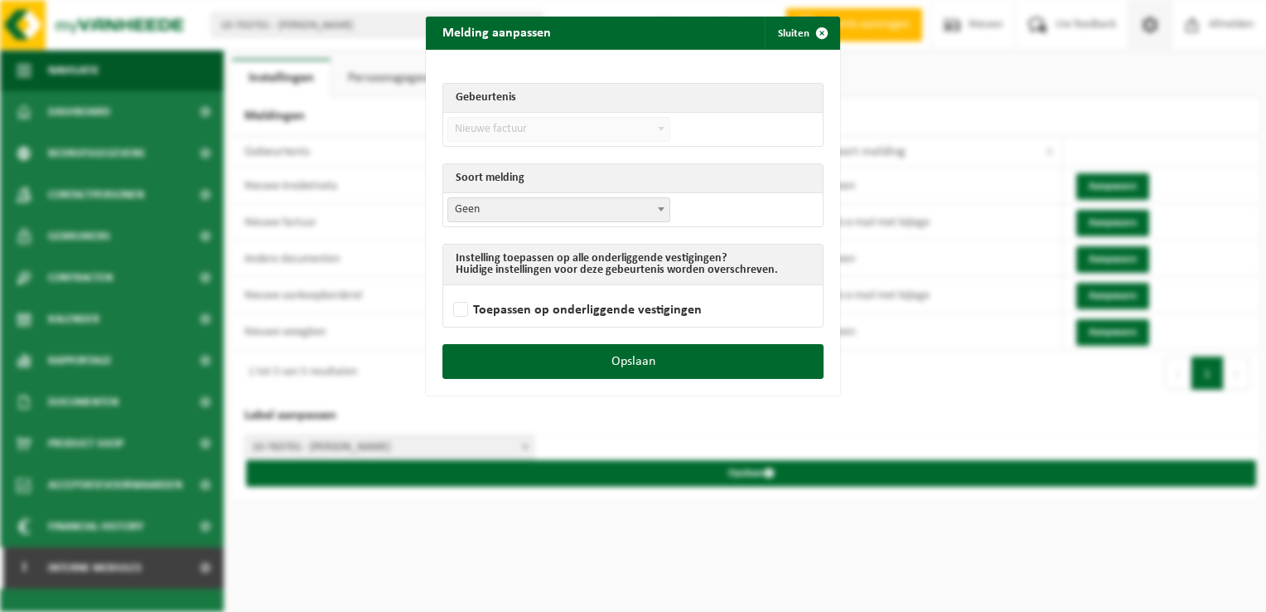
click at [693, 377] on div "Opslaan" at bounding box center [633, 369] width 414 height 51
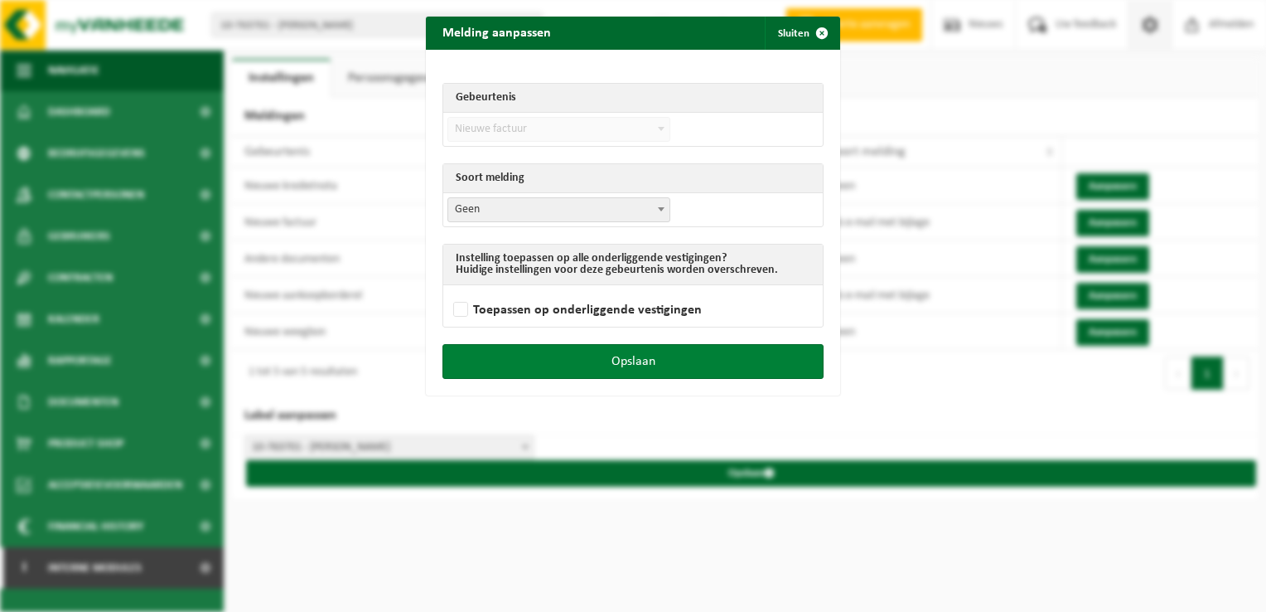
click at [746, 353] on button "Opslaan" at bounding box center [633, 361] width 381 height 35
